Goal: Check status: Check status

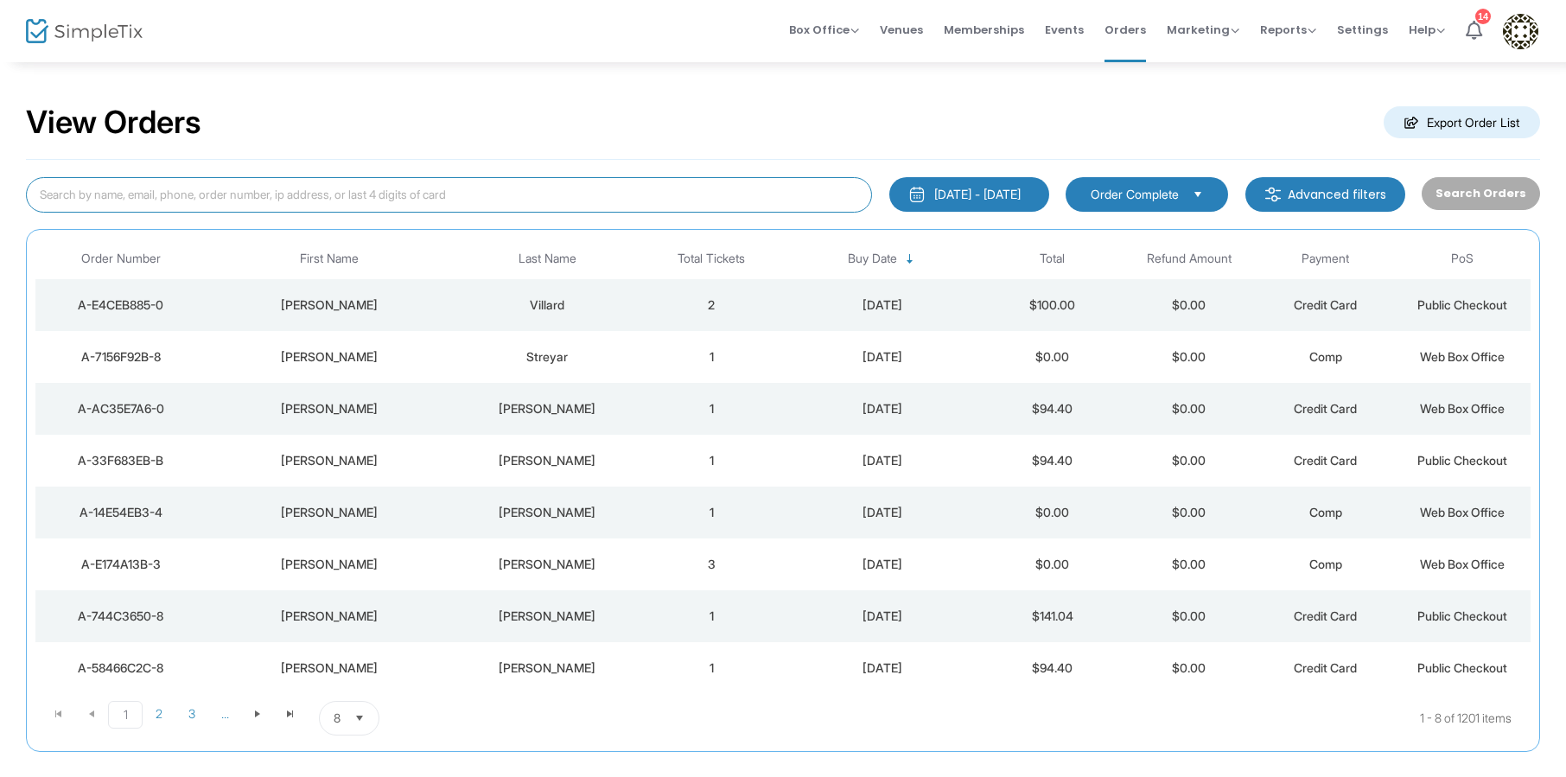
click at [469, 193] on input at bounding box center [449, 194] width 846 height 35
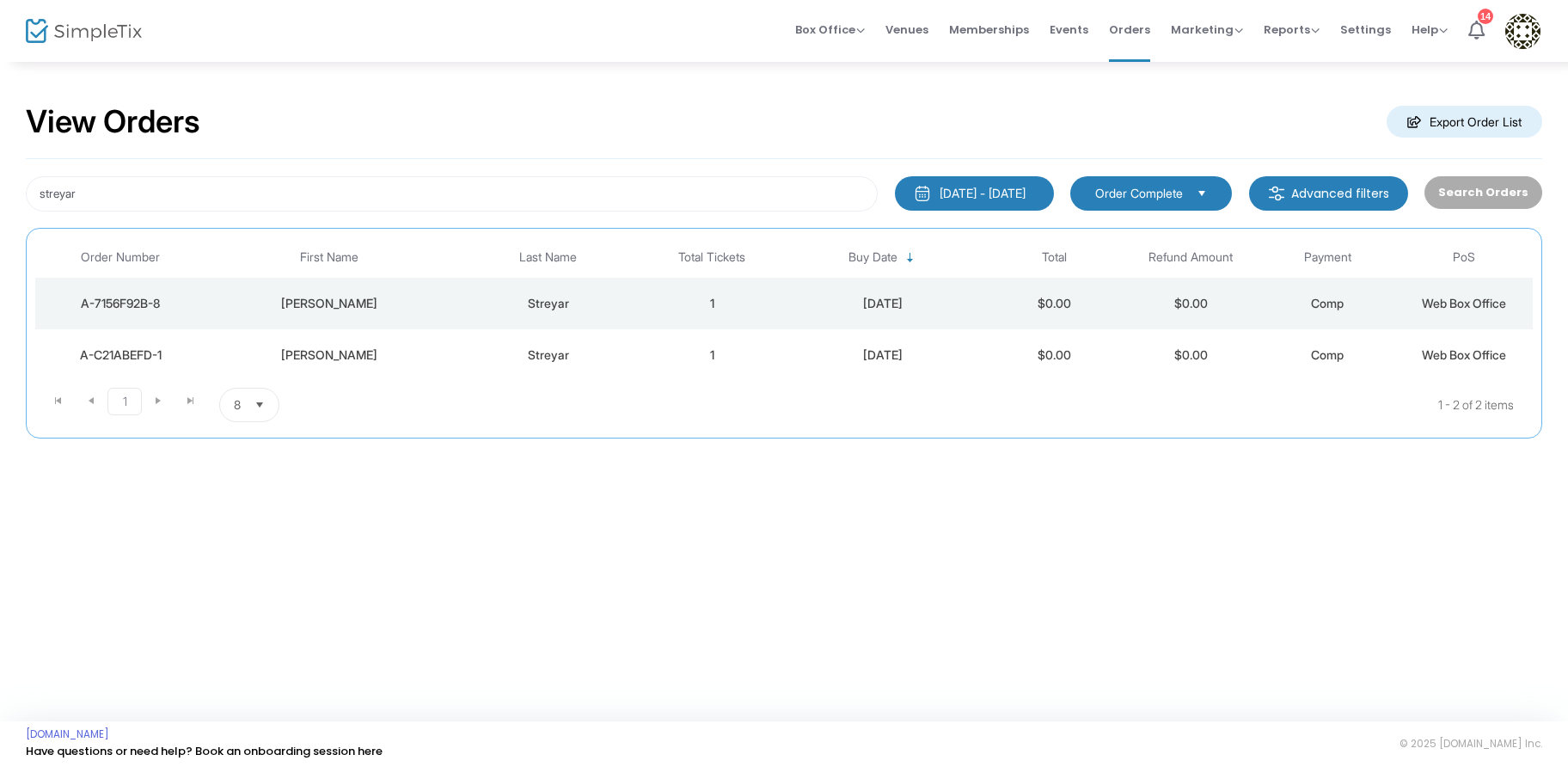
click at [594, 301] on div "Streyar" at bounding box center [548, 302] width 183 height 17
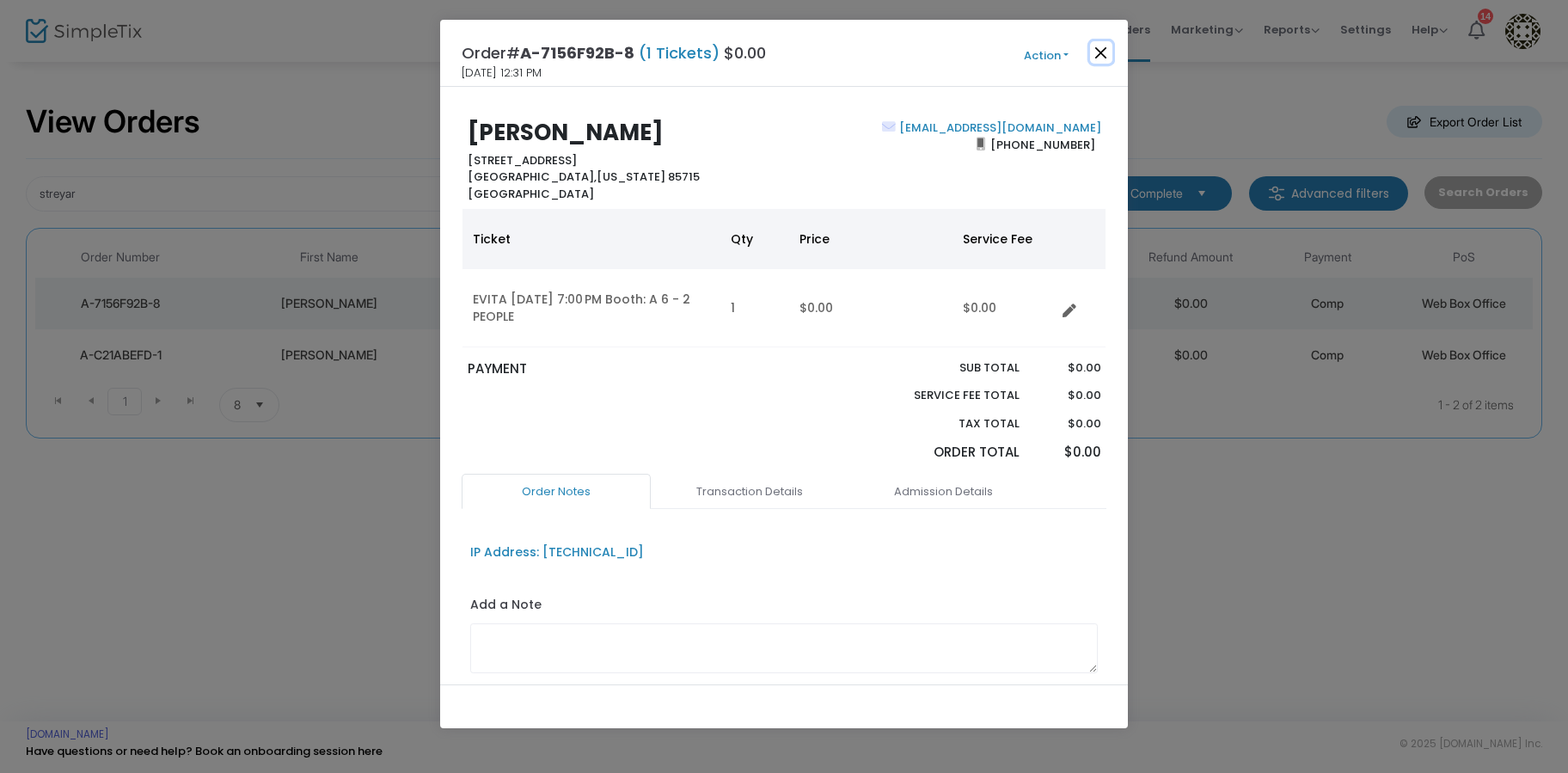
click at [1104, 52] on button "Close" at bounding box center [1101, 52] width 22 height 22
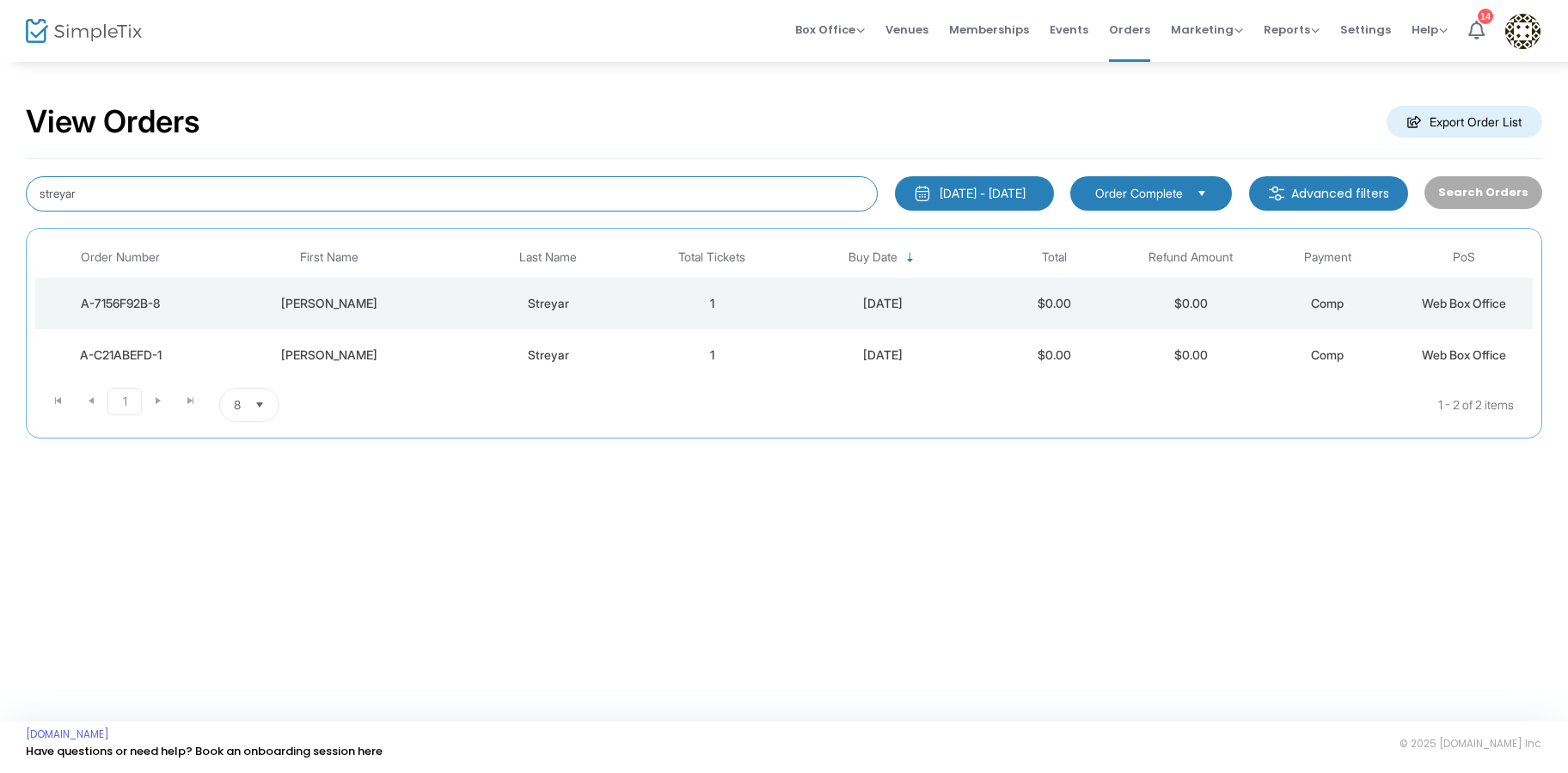
click at [350, 188] on input "streyar" at bounding box center [452, 193] width 852 height 35
type input "skoda"
